Goal: Task Accomplishment & Management: Manage account settings

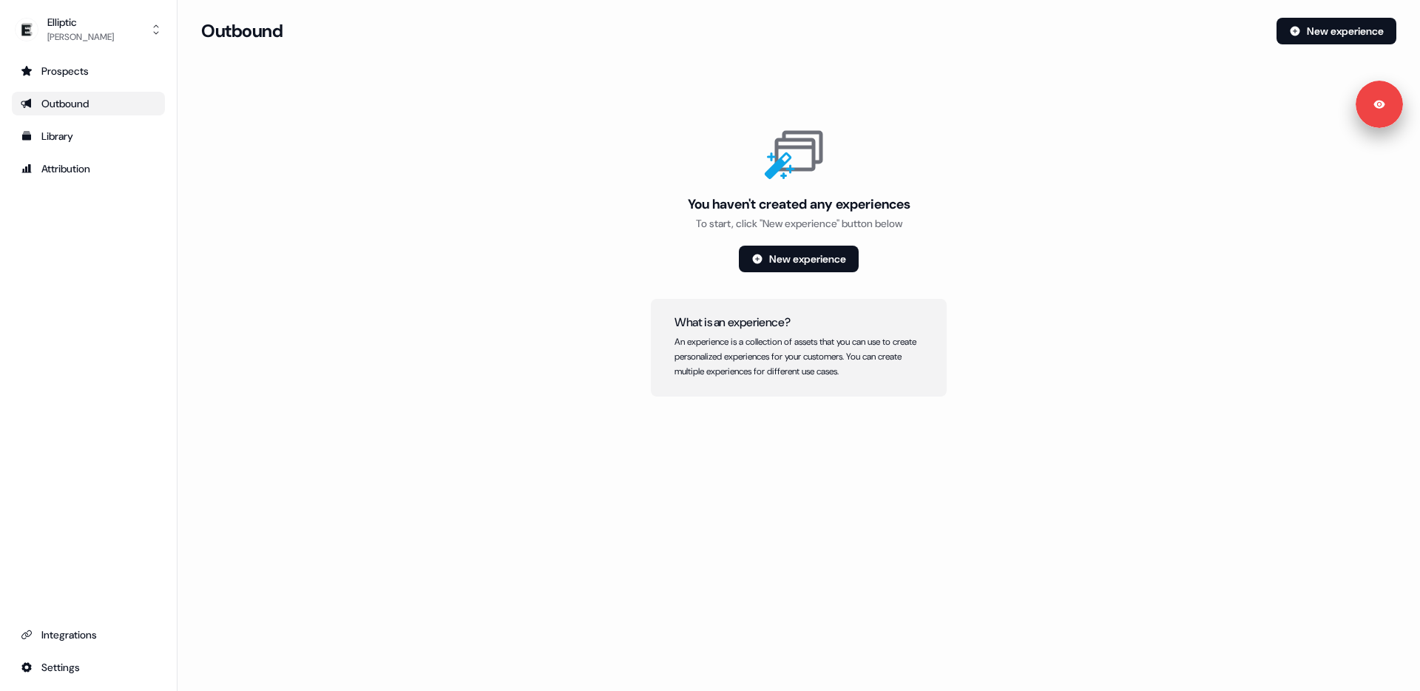
click at [78, 112] on link "Outbound" at bounding box center [88, 104] width 153 height 24
click at [1344, 40] on button "New experience" at bounding box center [1337, 31] width 120 height 27
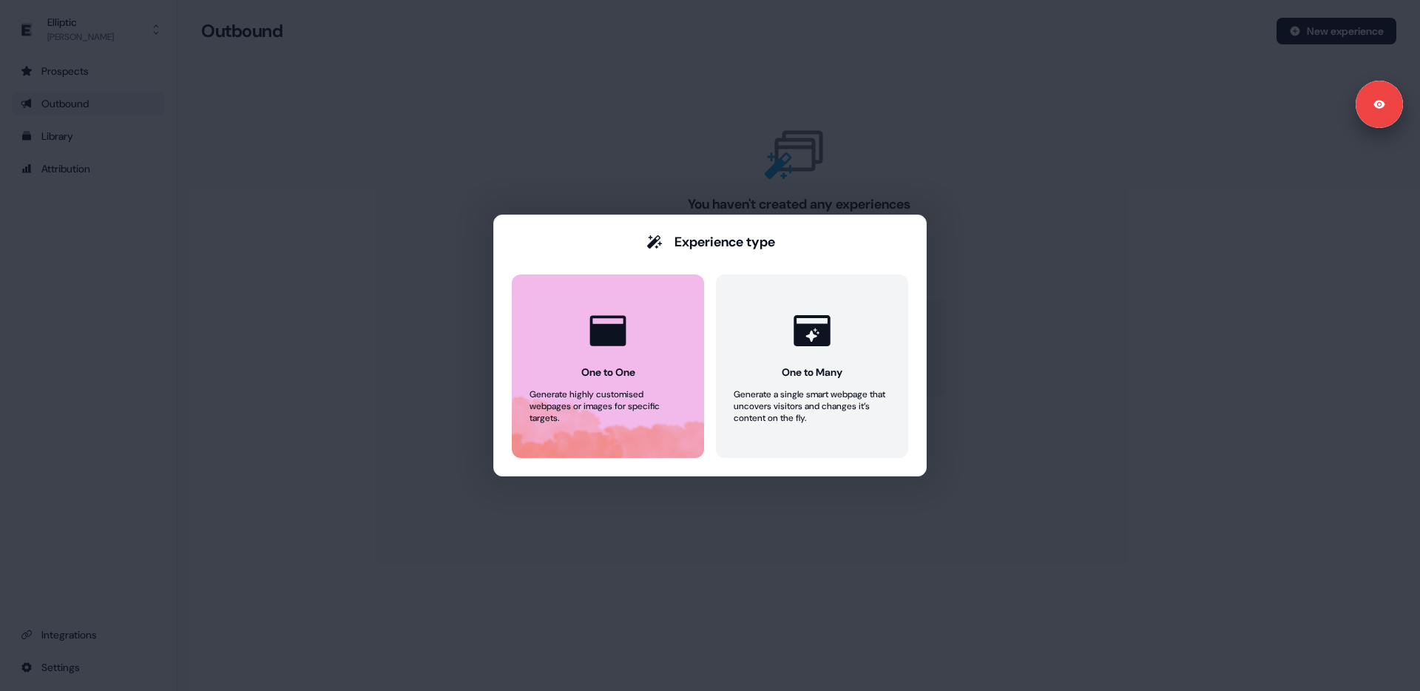
click at [578, 384] on button "One to One Generate highly customised webpages or images for specific targets." at bounding box center [608, 365] width 192 height 183
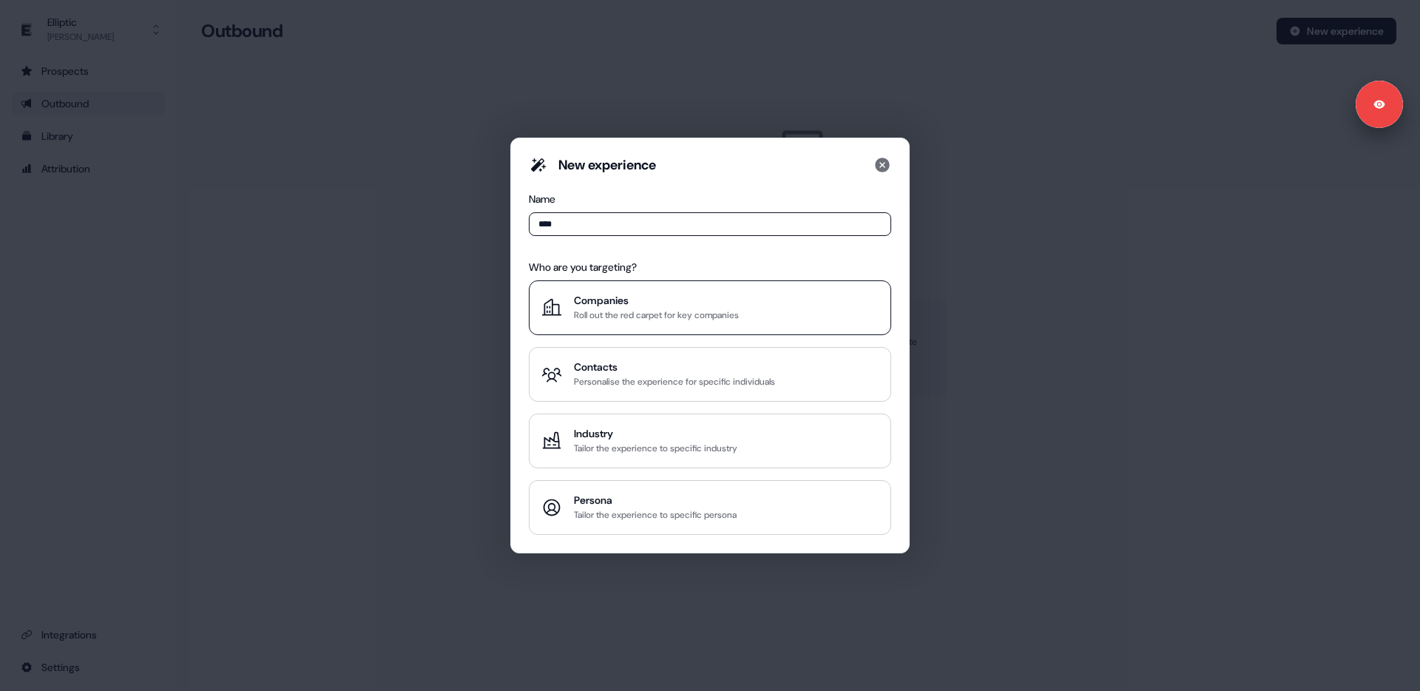
type input "****"
click at [682, 320] on div "Roll out the red carpet for key companies" at bounding box center [656, 315] width 165 height 15
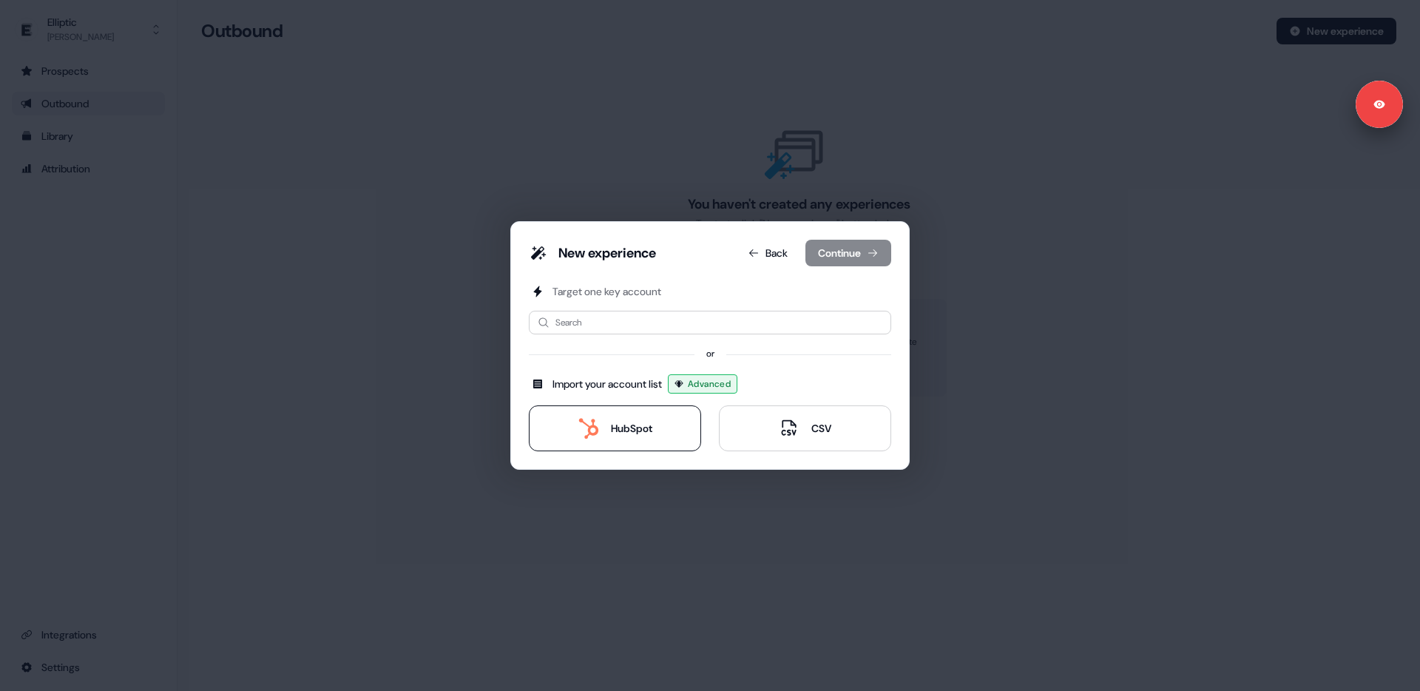
click at [611, 434] on div "HubSpot" at bounding box center [631, 428] width 41 height 15
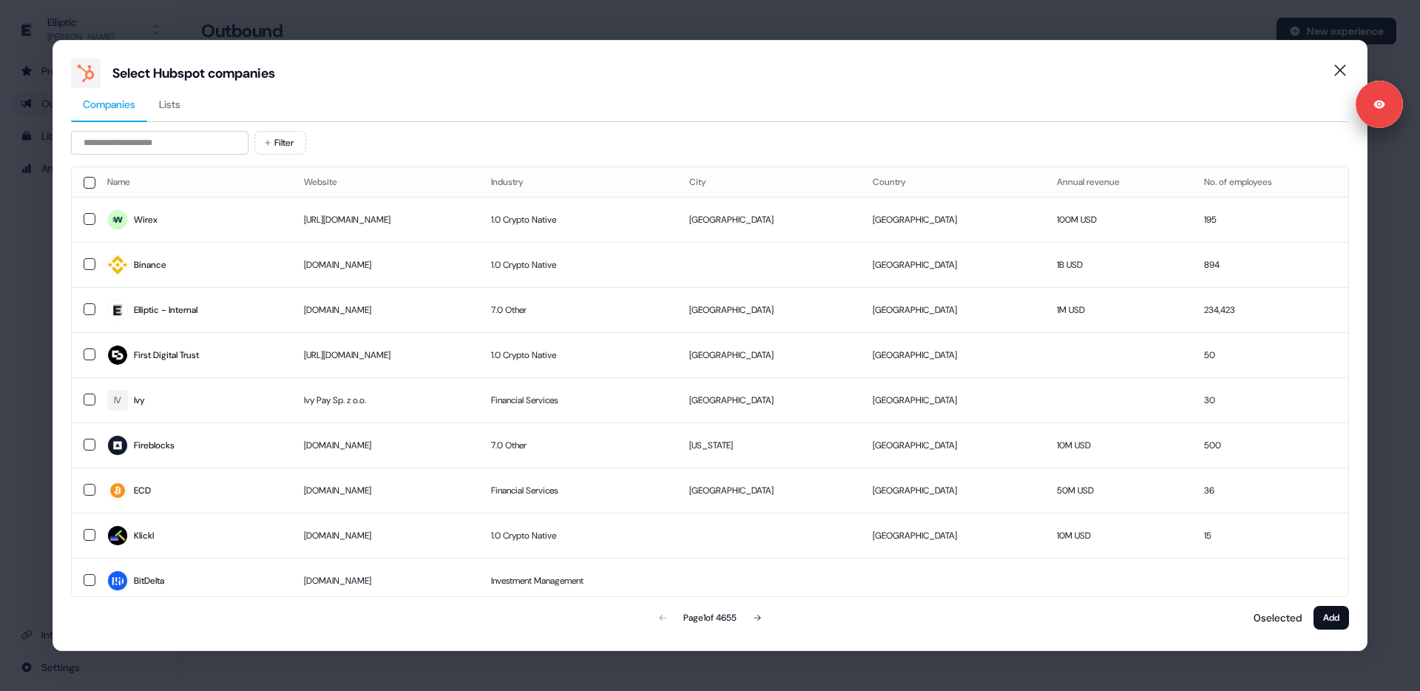
click at [170, 107] on span "Lists" at bounding box center [169, 104] width 21 height 15
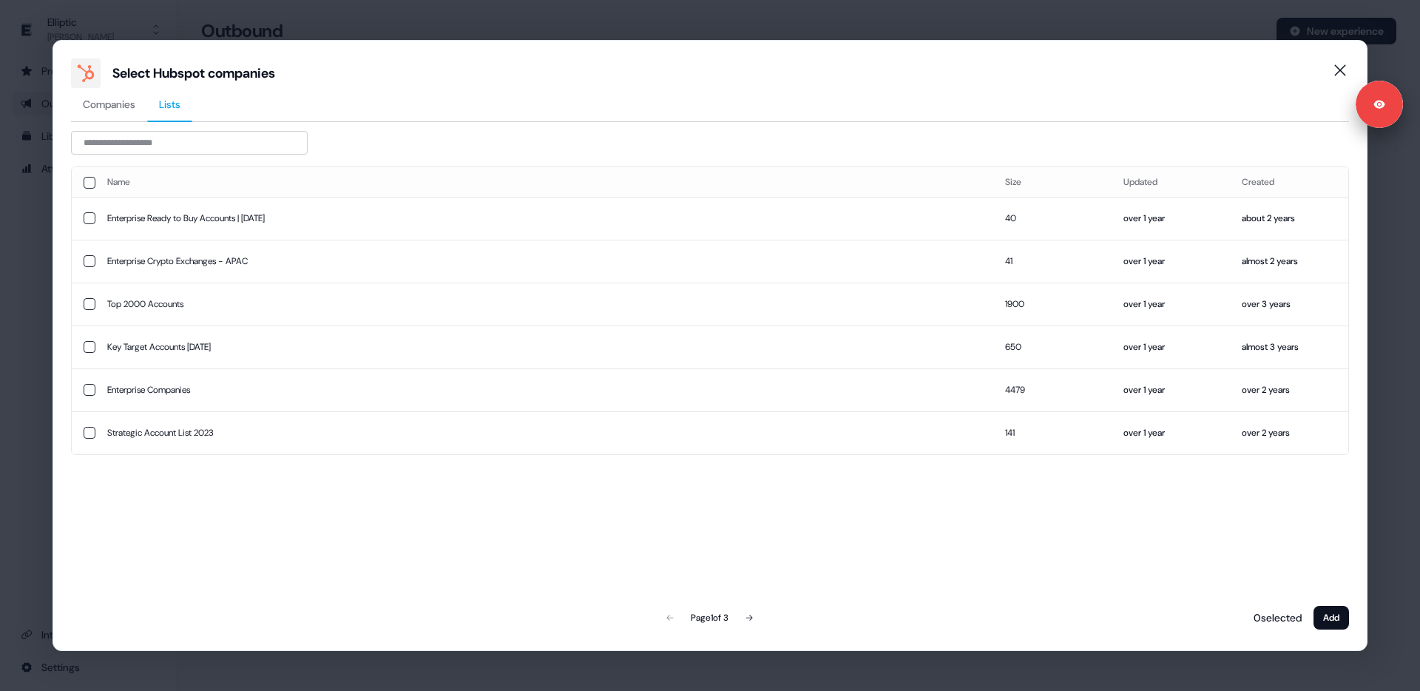
click at [36, 232] on div "Select Hubspot companies Companies Lists Name Size Updated Created Enterprise R…" at bounding box center [710, 345] width 1420 height 691
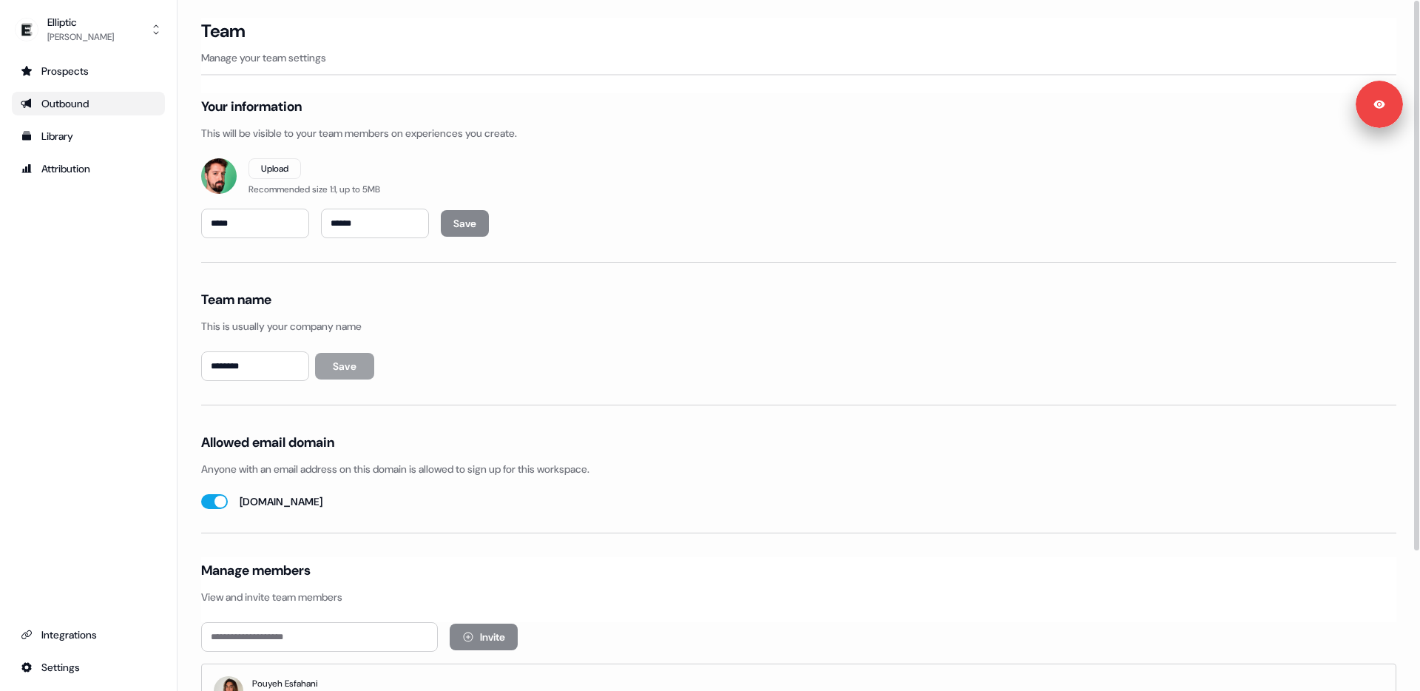
click at [39, 92] on link "Outbound" at bounding box center [88, 104] width 153 height 24
click at [59, 106] on div "Outbound" at bounding box center [88, 103] width 135 height 15
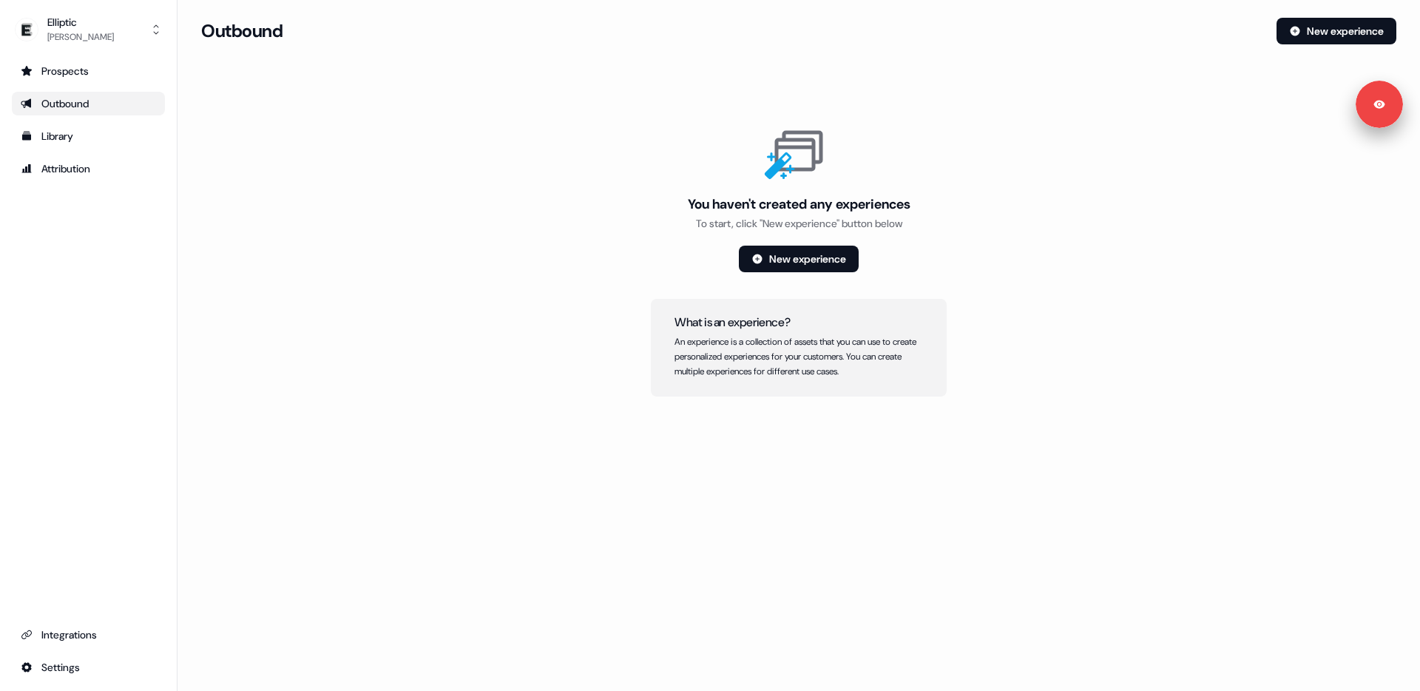
click at [449, 213] on div "You haven't created any experiences To start, click "New experience" button bel…" at bounding box center [798, 258] width 1195 height 275
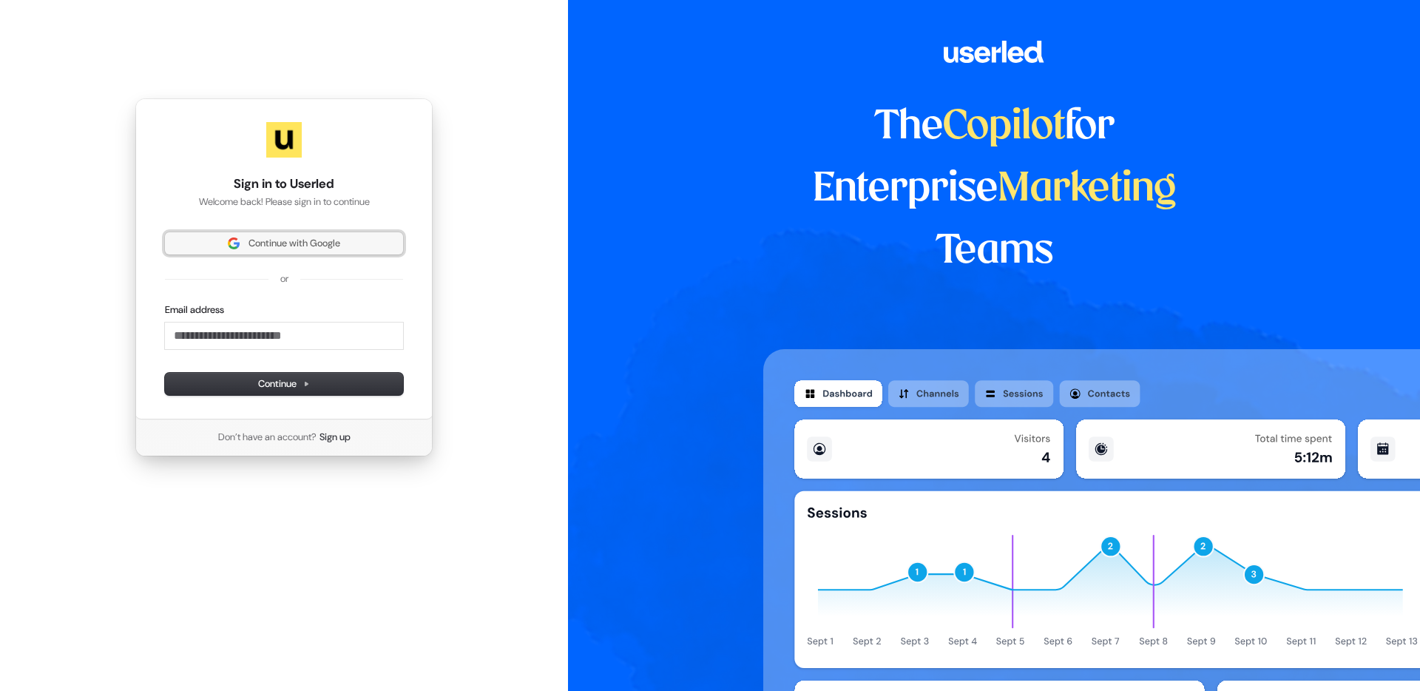
click at [274, 248] on span "Continue with Google" at bounding box center [295, 243] width 92 height 13
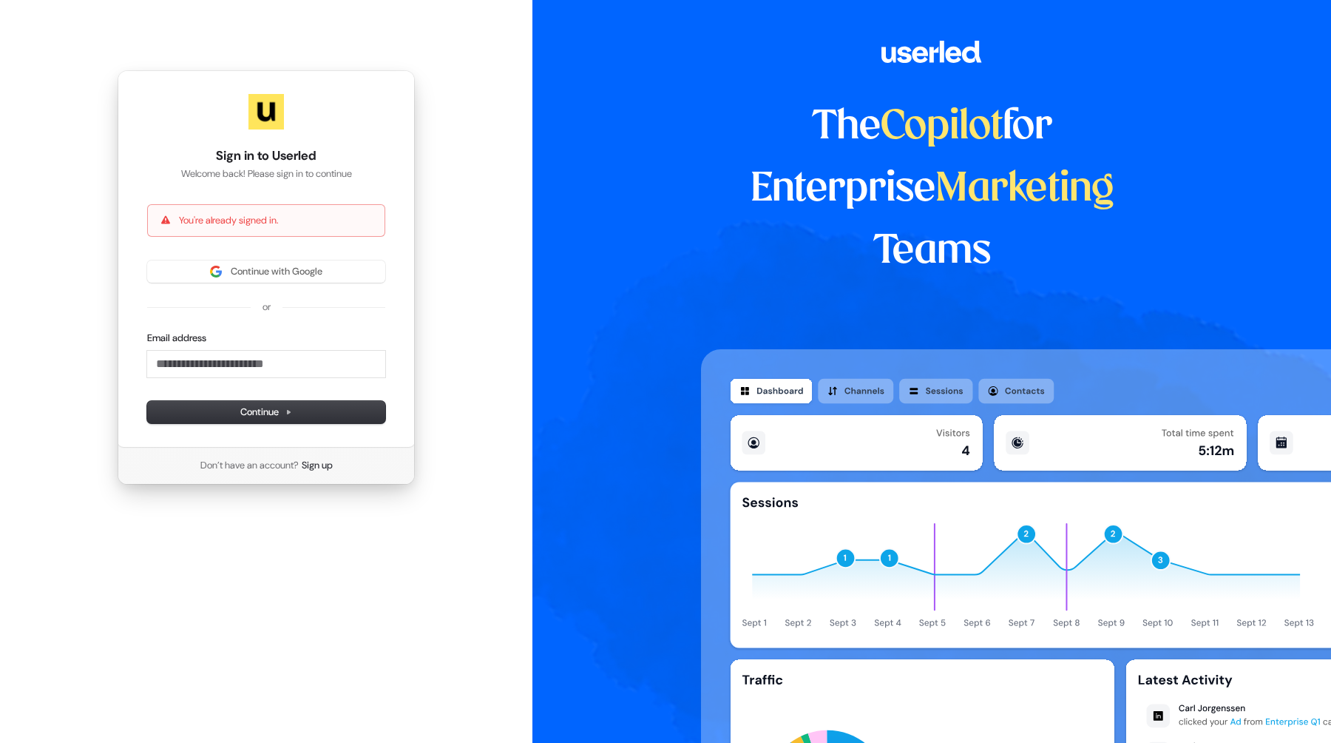
drag, startPoint x: 53, startPoint y: 378, endPoint x: 183, endPoint y: 329, distance: 139.0
click at [60, 374] on div "Sign in to Userled Welcome back! Please sign in to continue You're already sign…" at bounding box center [266, 277] width 533 height 555
click at [244, 271] on span "Continue with Google" at bounding box center [277, 271] width 92 height 13
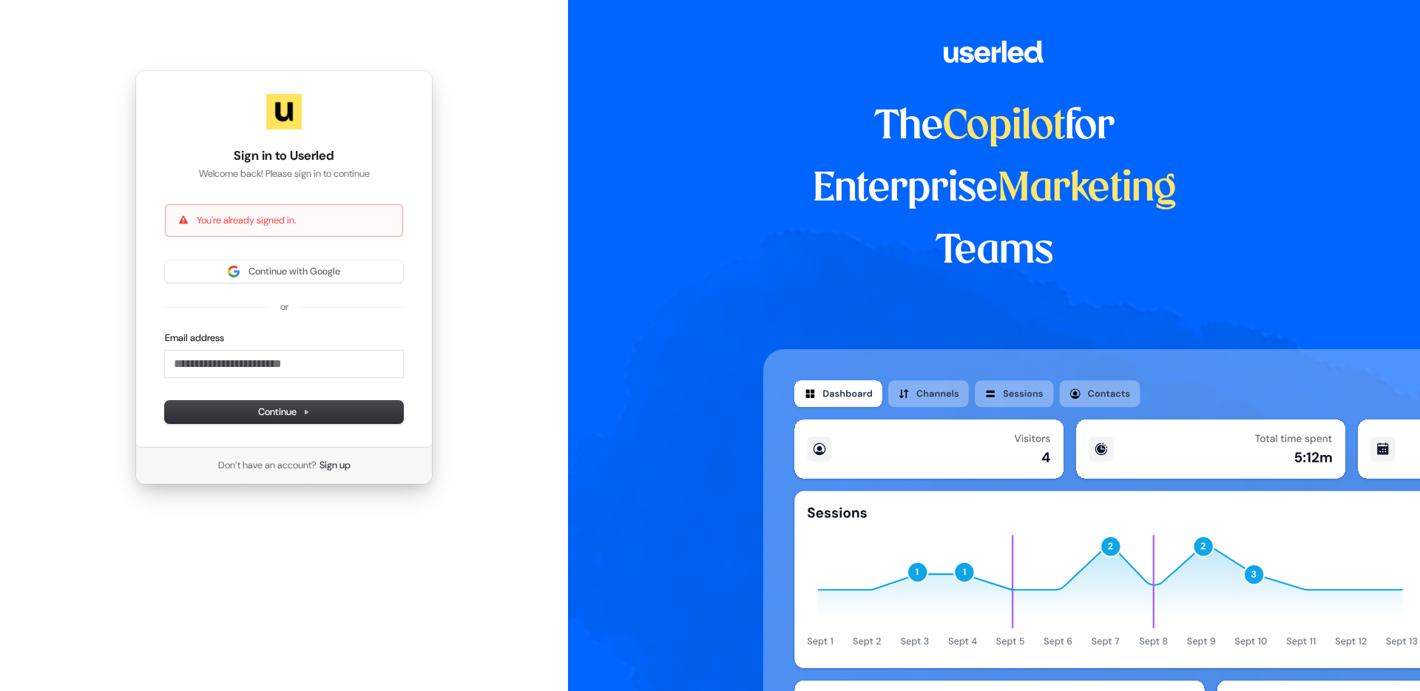
click at [676, 70] on div "The Copilot for Enterprise Marketing Teams" at bounding box center [994, 345] width 852 height 691
click at [303, 273] on span "Continue with Google" at bounding box center [295, 271] width 92 height 13
click at [607, 158] on div "The Copilot for Enterprise Marketing Teams" at bounding box center [994, 345] width 852 height 691
click at [272, 272] on span "Continue with Google" at bounding box center [295, 271] width 92 height 13
drag, startPoint x: 635, startPoint y: 230, endPoint x: 661, endPoint y: 189, distance: 49.2
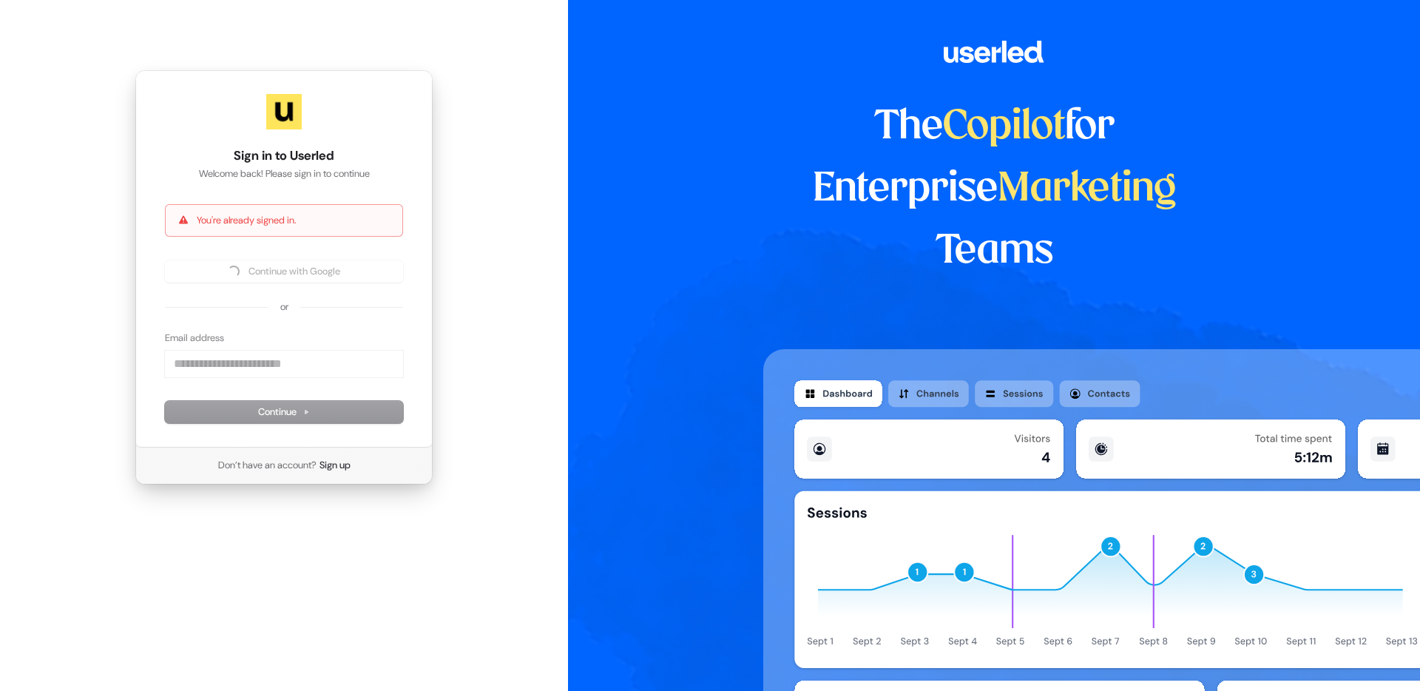
click at [638, 228] on div "The Copilot for Enterprise Marketing Teams" at bounding box center [994, 345] width 852 height 691
click at [411, 136] on div "Sign in to Userled Welcome back! Please sign in to continue You're already sign…" at bounding box center [283, 258] width 297 height 377
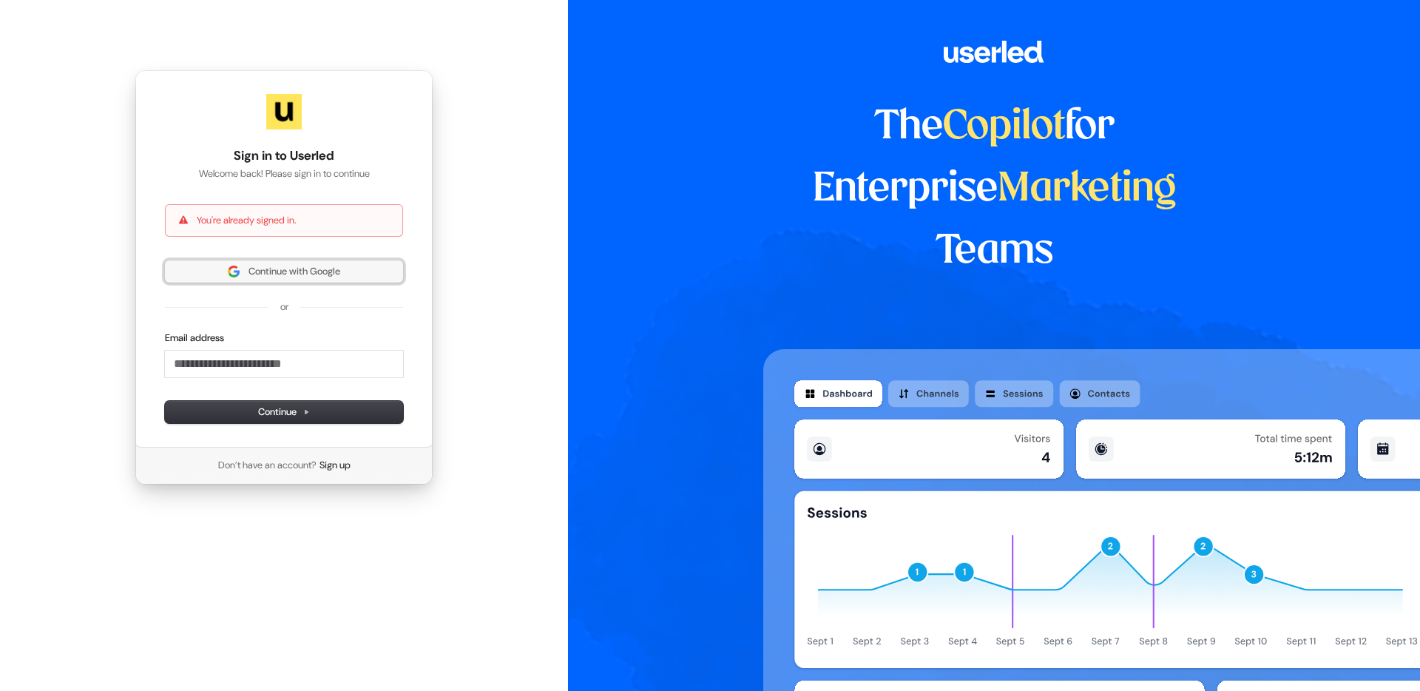
click at [310, 269] on button "Continue with Google" at bounding box center [284, 271] width 238 height 22
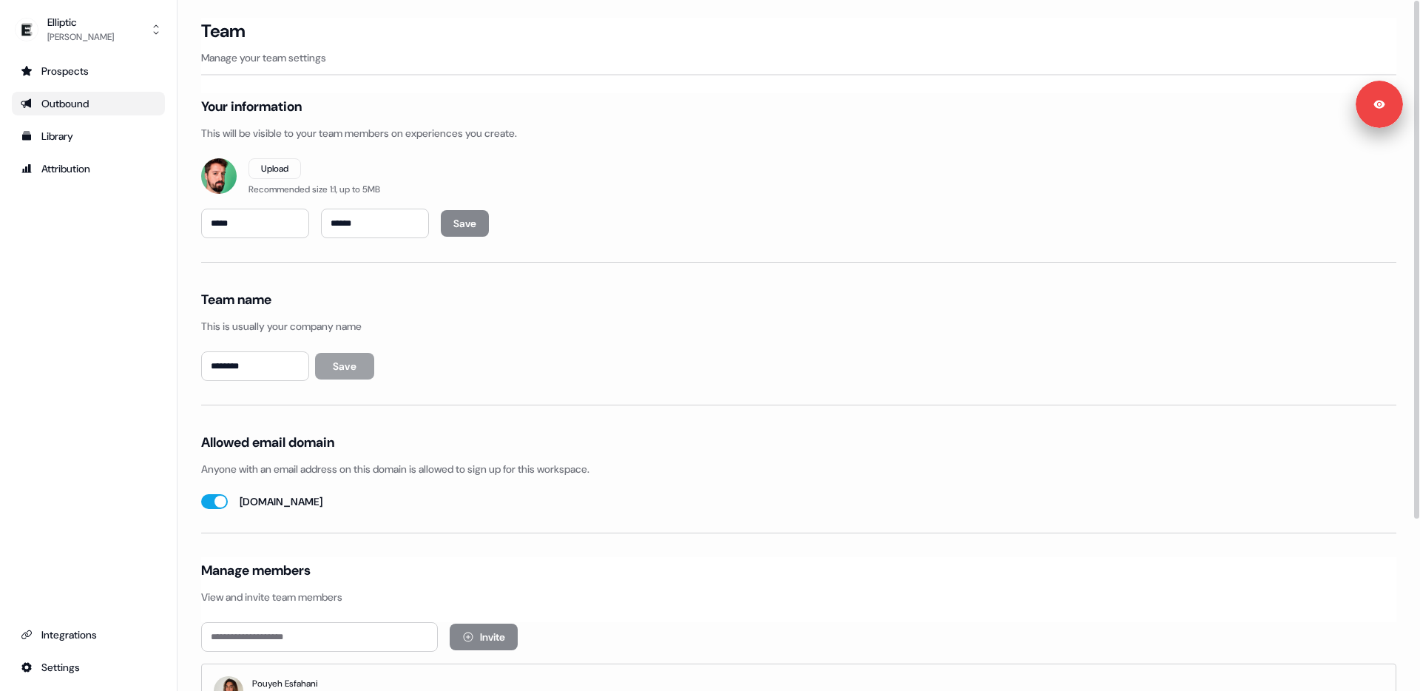
click at [47, 100] on div "Outbound" at bounding box center [88, 103] width 135 height 15
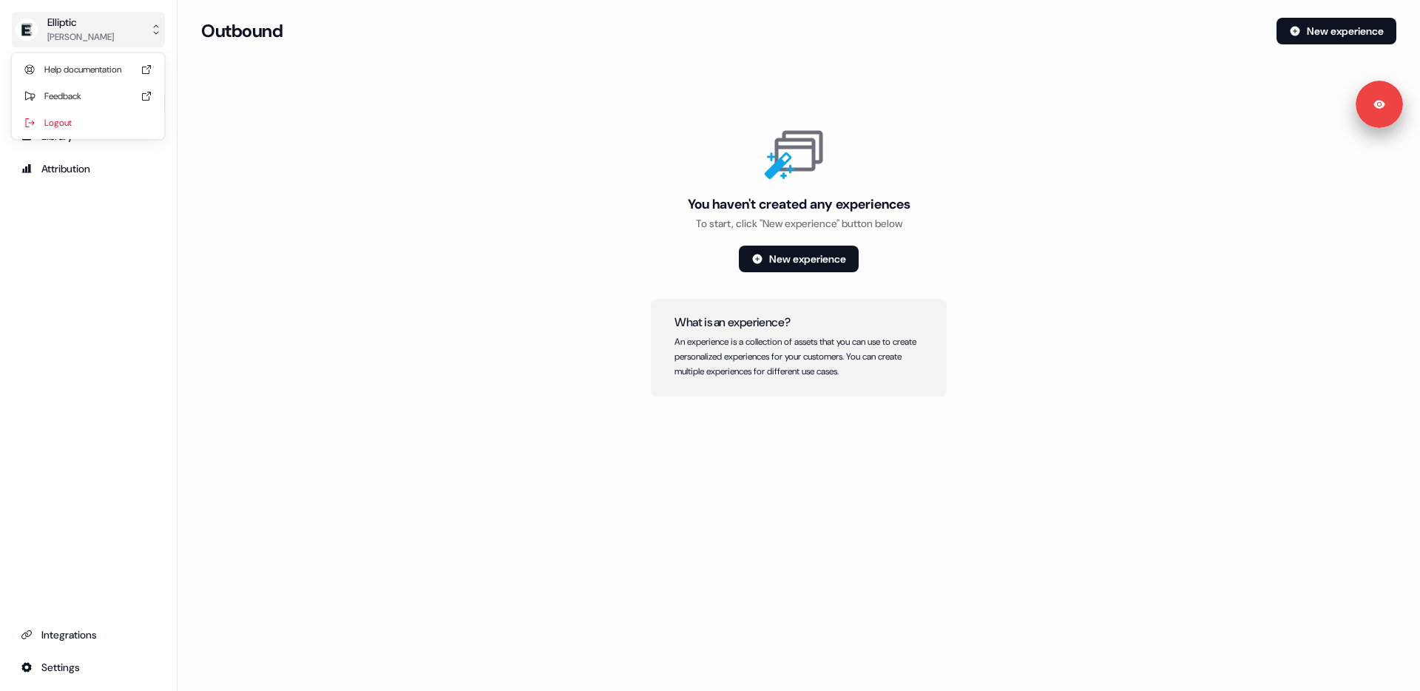
click at [96, 12] on button "Elliptic Phill Palmer" at bounding box center [88, 30] width 153 height 36
click at [94, 113] on div "Logout" at bounding box center [88, 122] width 141 height 27
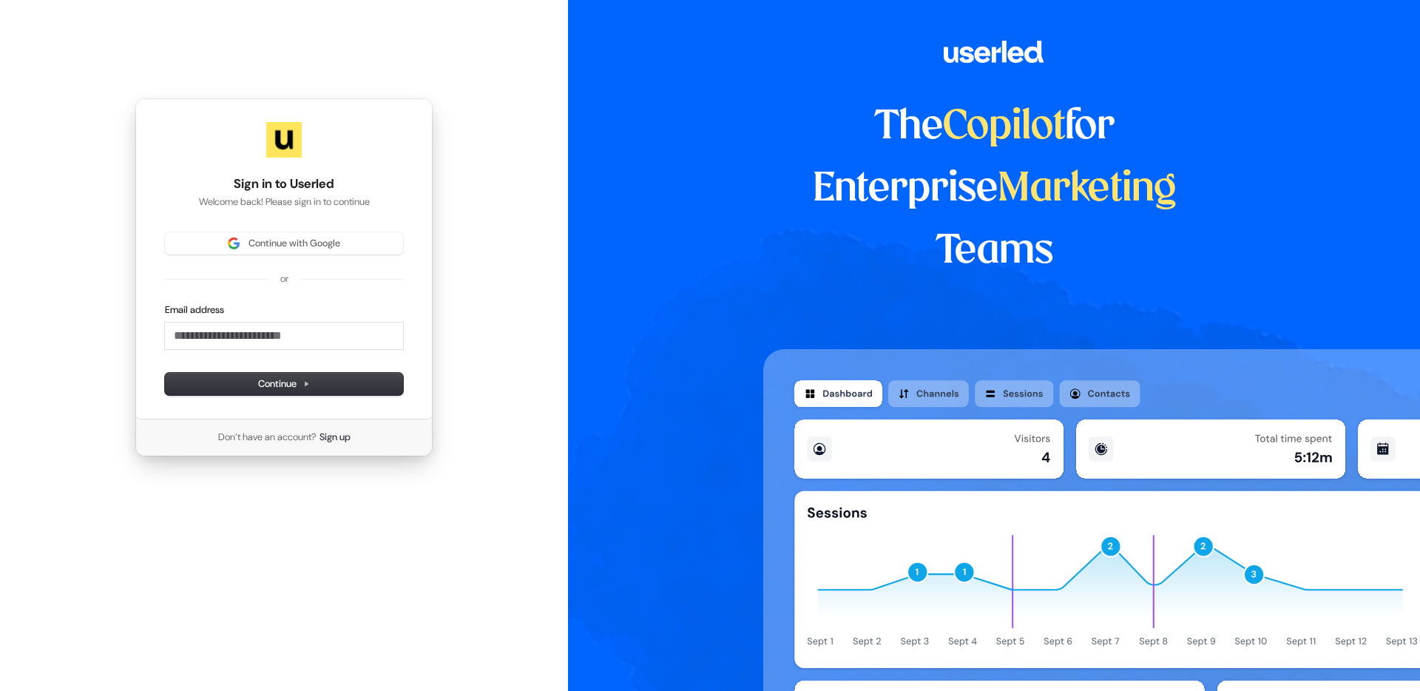
click at [294, 263] on div "Continue with Google or Email address Continue" at bounding box center [284, 313] width 238 height 163
drag, startPoint x: 288, startPoint y: 232, endPoint x: 280, endPoint y: 228, distance: 9.3
click at [288, 232] on button "Continue with Google" at bounding box center [284, 243] width 238 height 22
